Goal: Navigation & Orientation: Find specific page/section

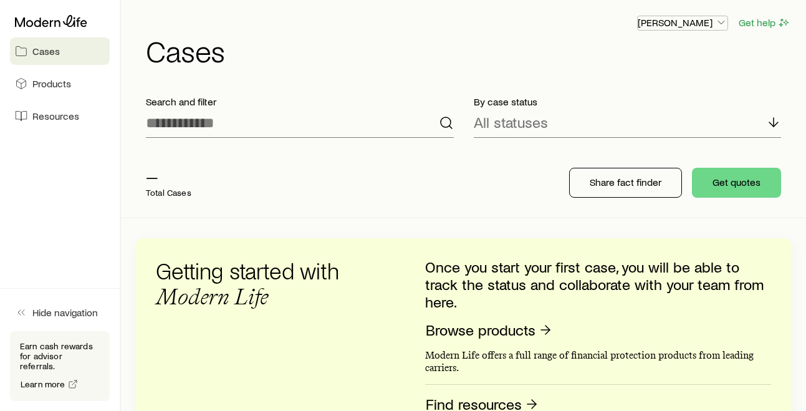
click at [676, 22] on p "[PERSON_NAME]" at bounding box center [683, 22] width 90 height 12
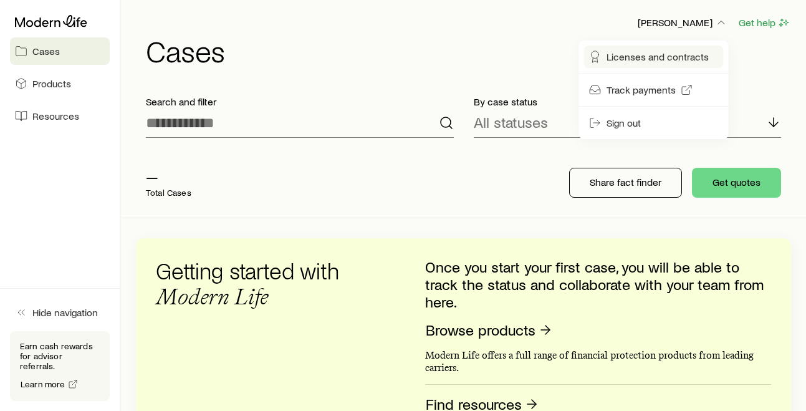
click at [655, 62] on span "Licenses and contracts" at bounding box center [658, 57] width 102 height 12
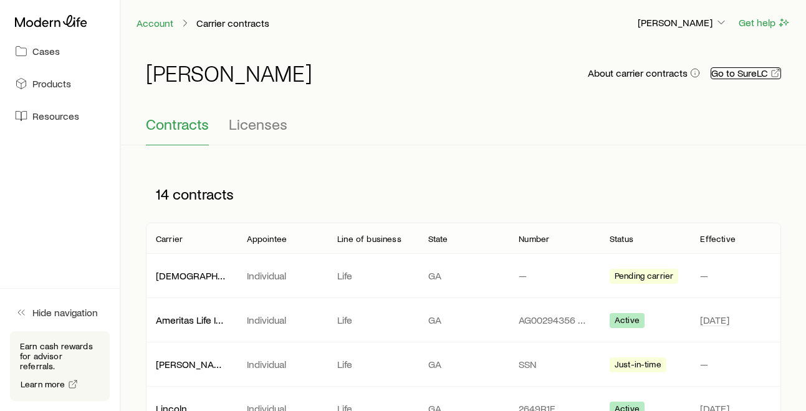
click at [732, 78] on link "Go to SureLC" at bounding box center [746, 73] width 70 height 12
click at [150, 26] on link "Account" at bounding box center [155, 23] width 38 height 12
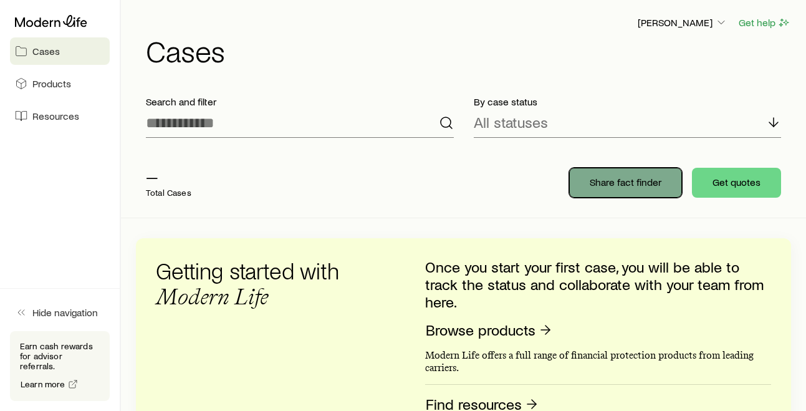
click at [612, 191] on button "Share fact finder" at bounding box center [625, 183] width 113 height 30
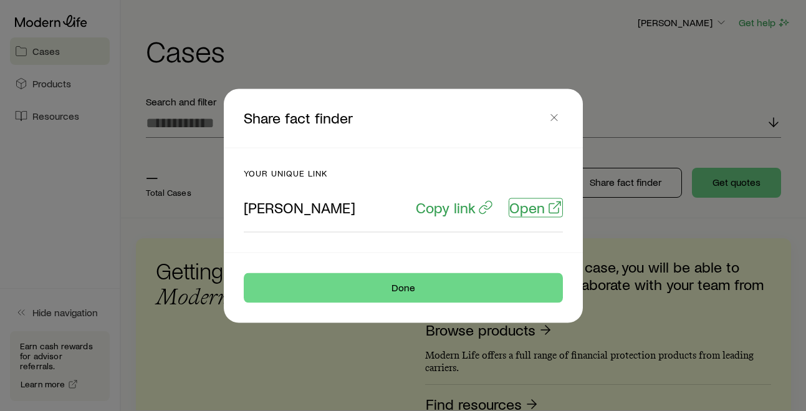
click at [539, 212] on p "Open" at bounding box center [528, 206] width 36 height 17
